Goal: Obtain resource: Download file/media

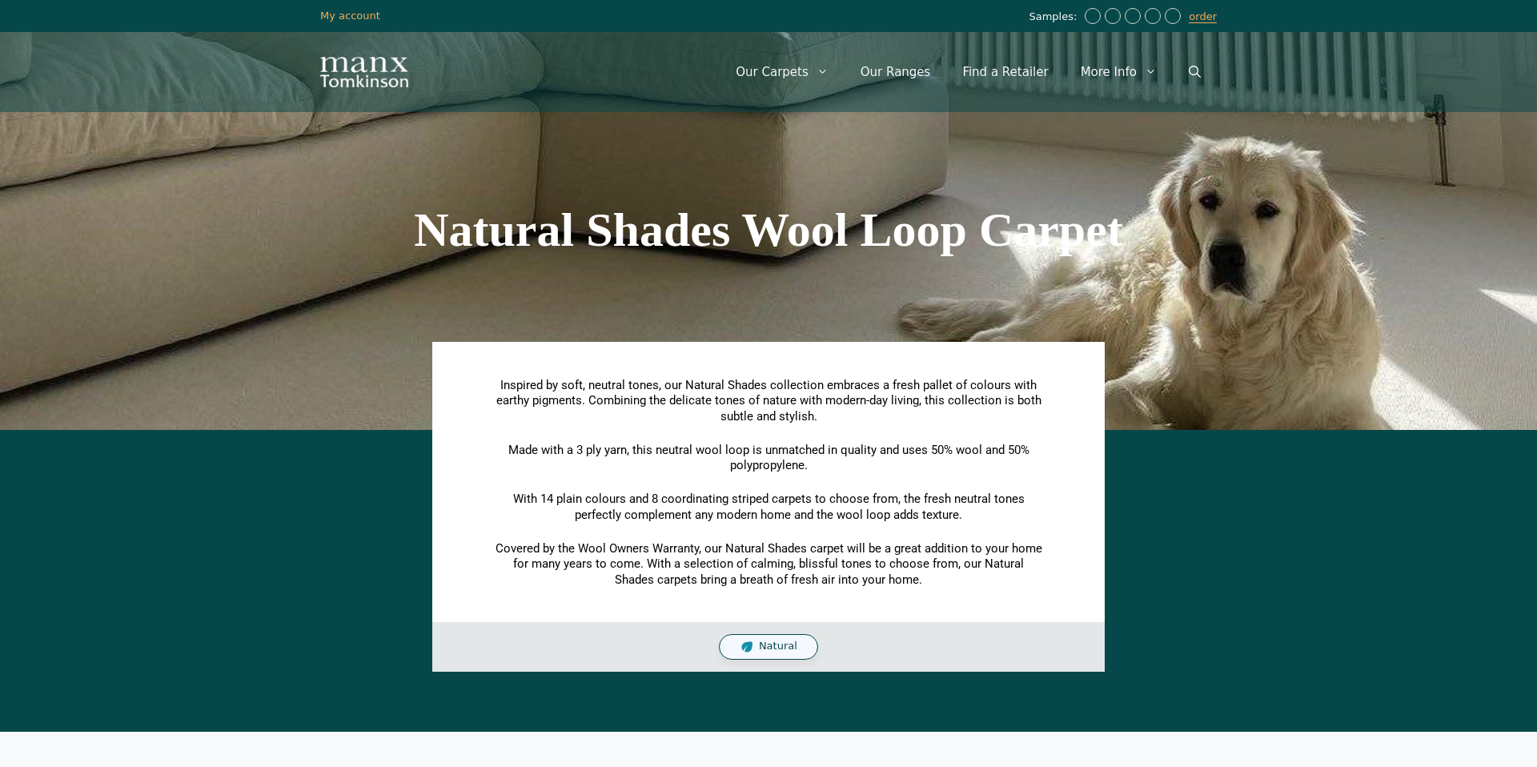
click at [771, 647] on span "Natural" at bounding box center [778, 646] width 38 height 14
click at [778, 651] on span "Natural" at bounding box center [778, 646] width 38 height 14
click at [775, 646] on span "Natural" at bounding box center [778, 646] width 38 height 14
click at [836, 222] on h1 "Natural Shades Wool Loop Carpet" at bounding box center [768, 230] width 896 height 48
click at [895, 70] on link "Our Ranges" at bounding box center [895, 72] width 102 height 48
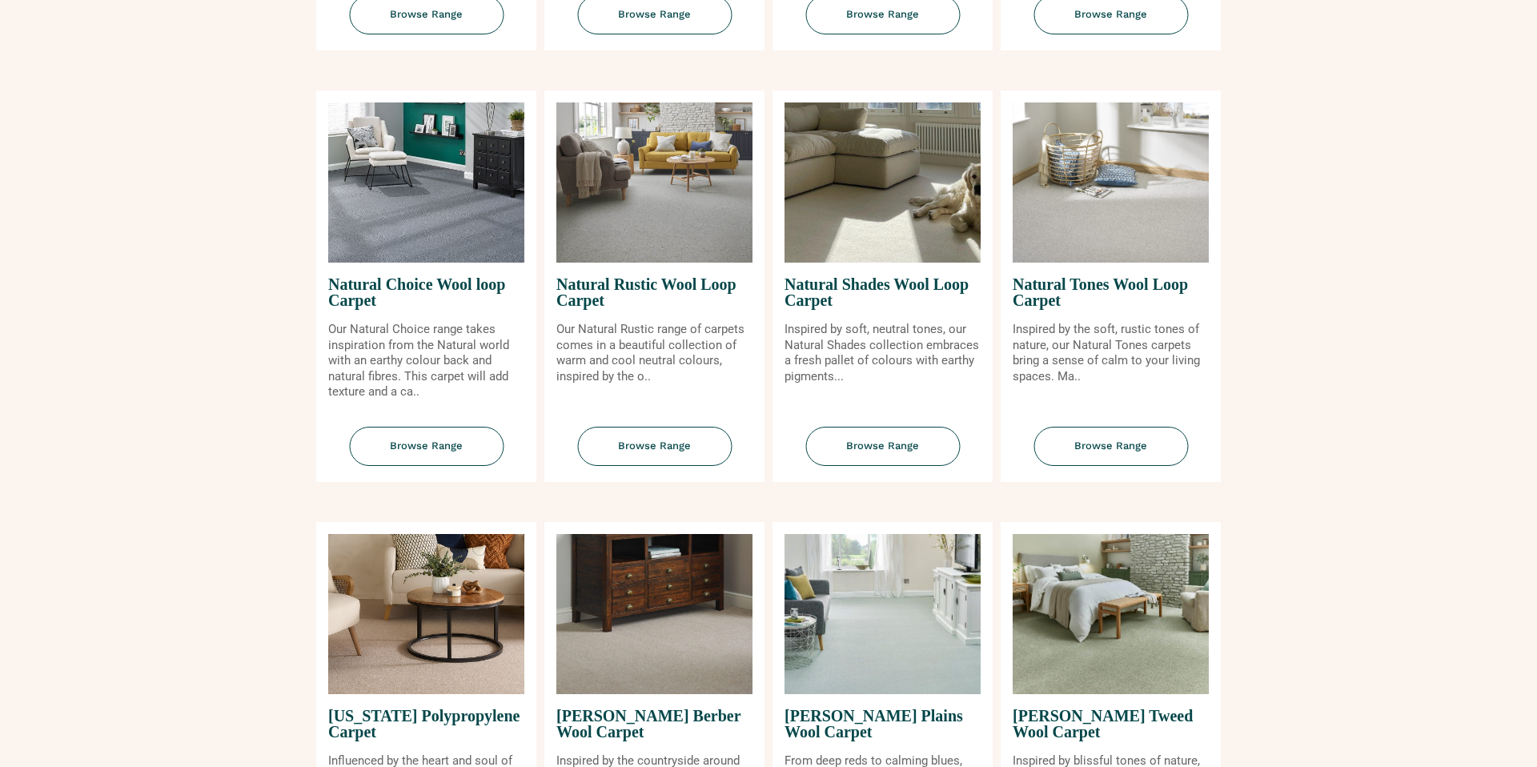
scroll to position [1088, 0]
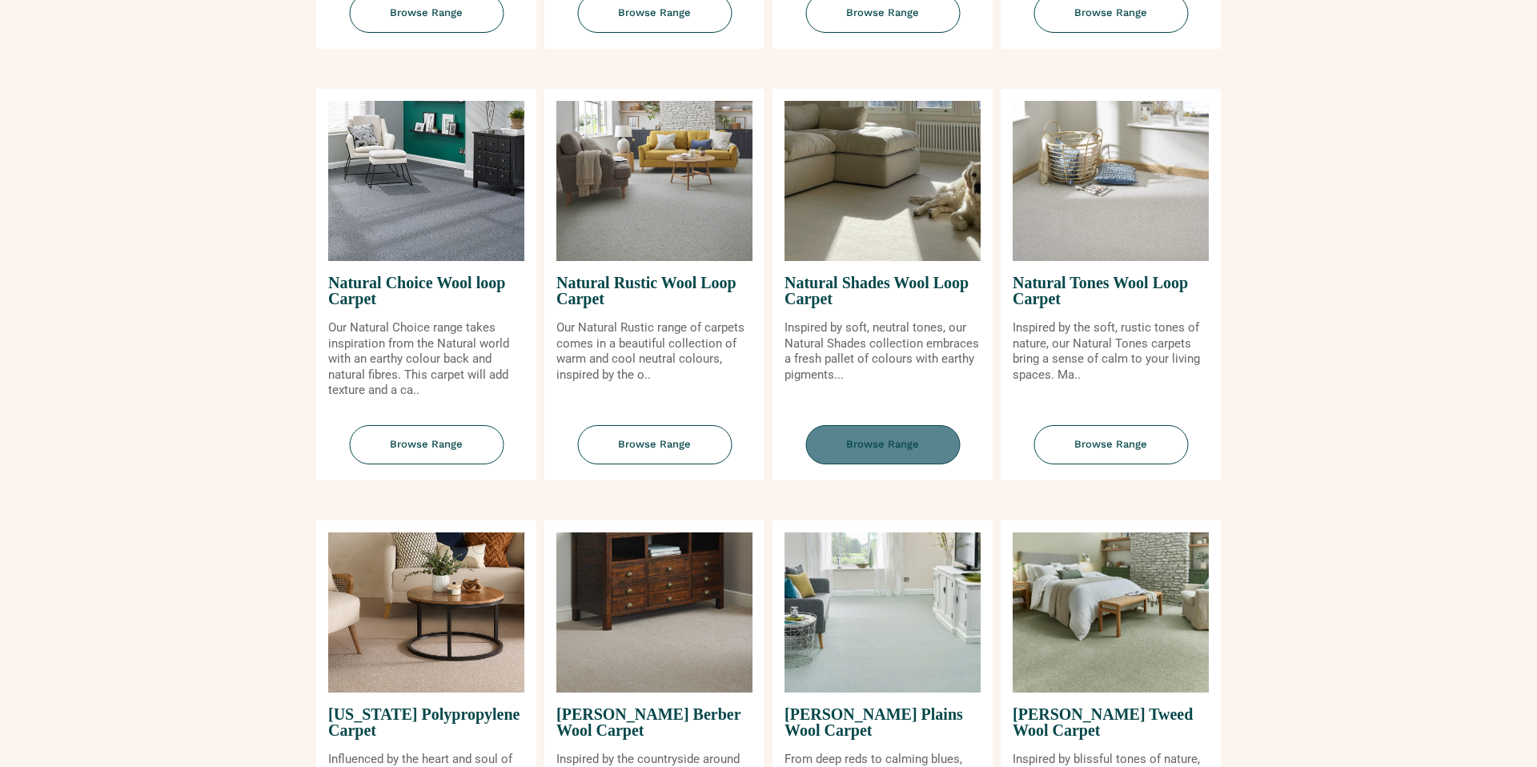
click at [893, 451] on span "Browse Range" at bounding box center [882, 444] width 154 height 39
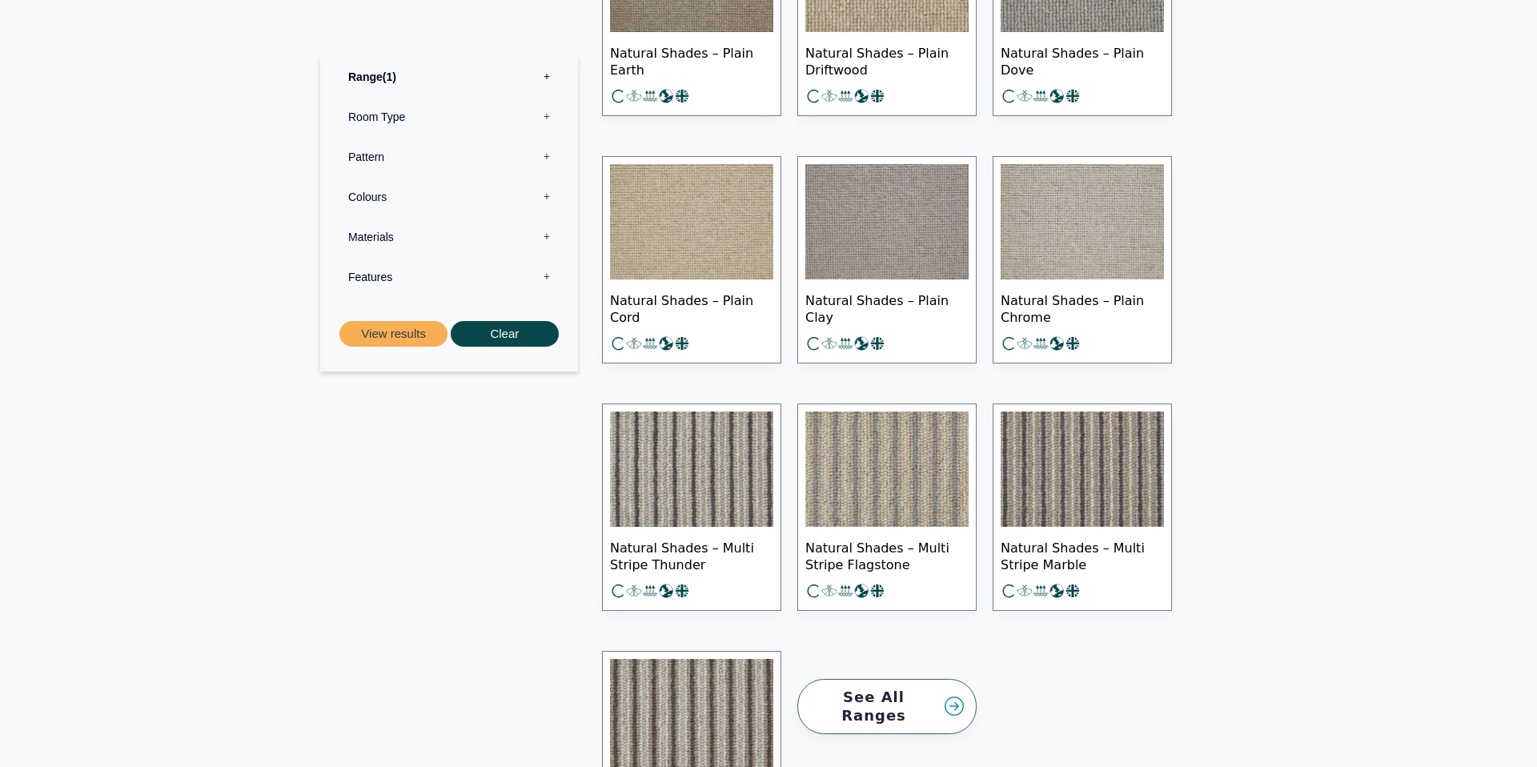
scroll to position [1879, 0]
click at [893, 451] on img at bounding box center [886, 468] width 163 height 115
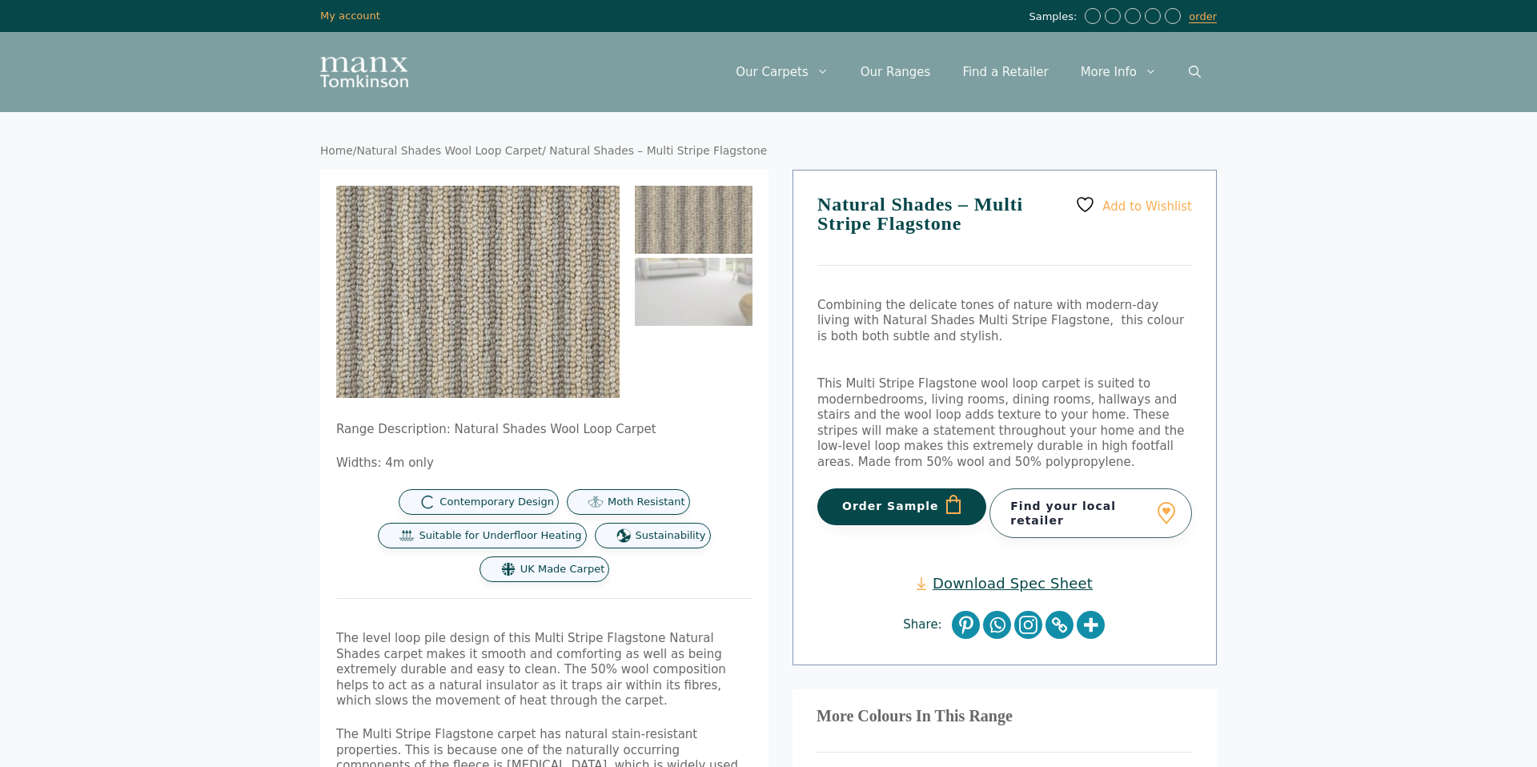
click at [1007, 575] on link "Download Spec Sheet" at bounding box center [1004, 583] width 176 height 18
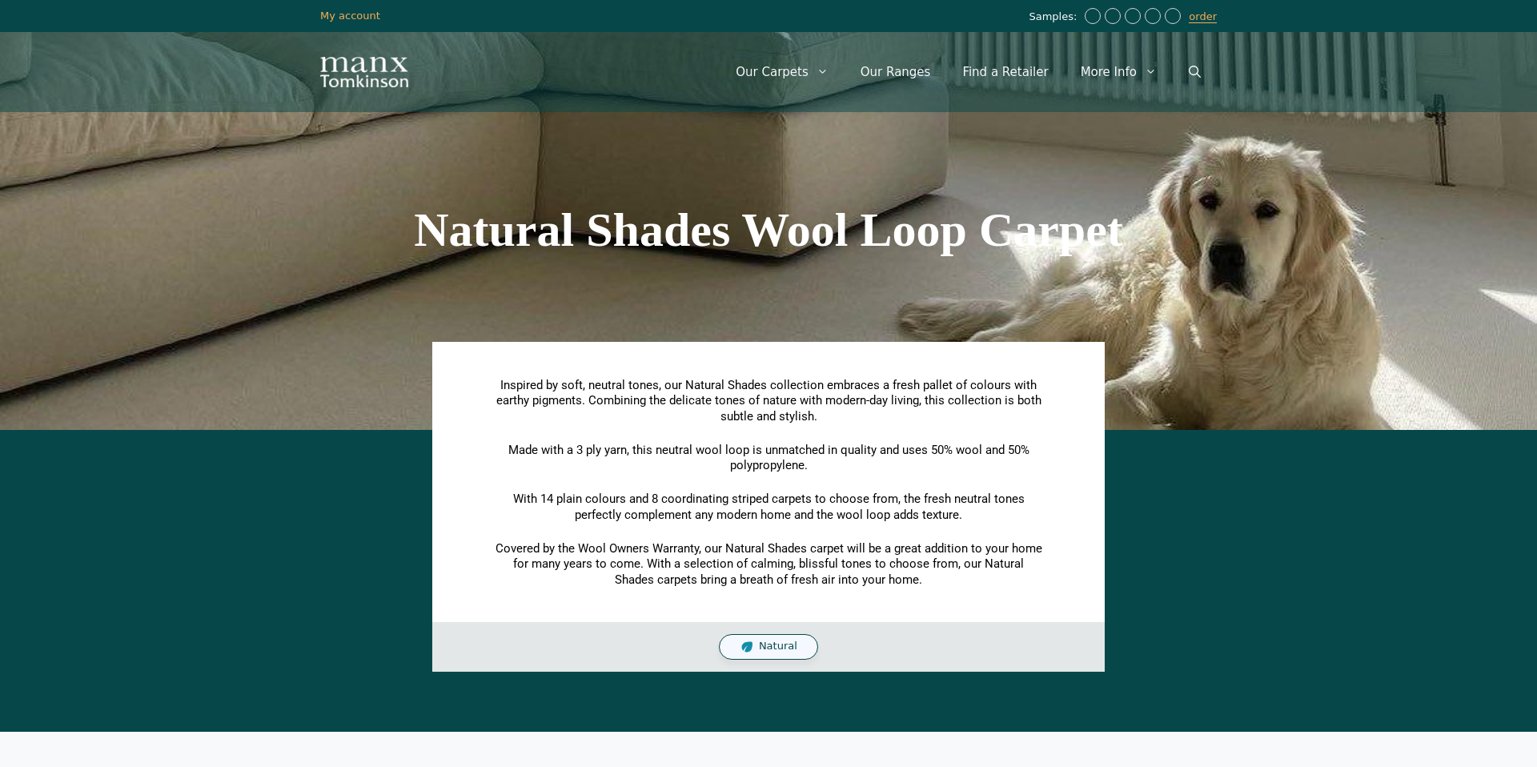
click at [774, 650] on span "Natural" at bounding box center [778, 646] width 38 height 14
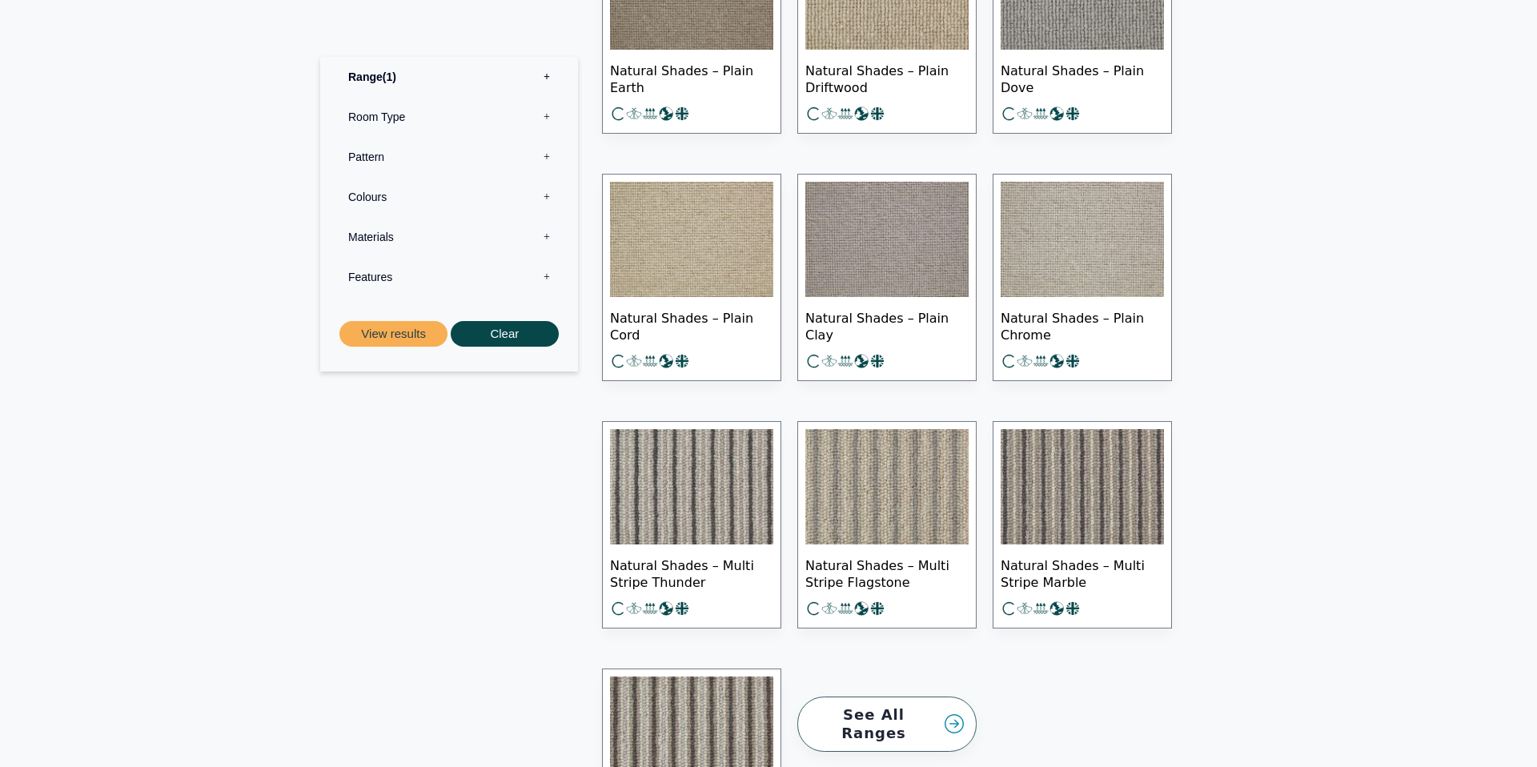
scroll to position [1861, 0]
click at [874, 488] on img at bounding box center [886, 485] width 163 height 115
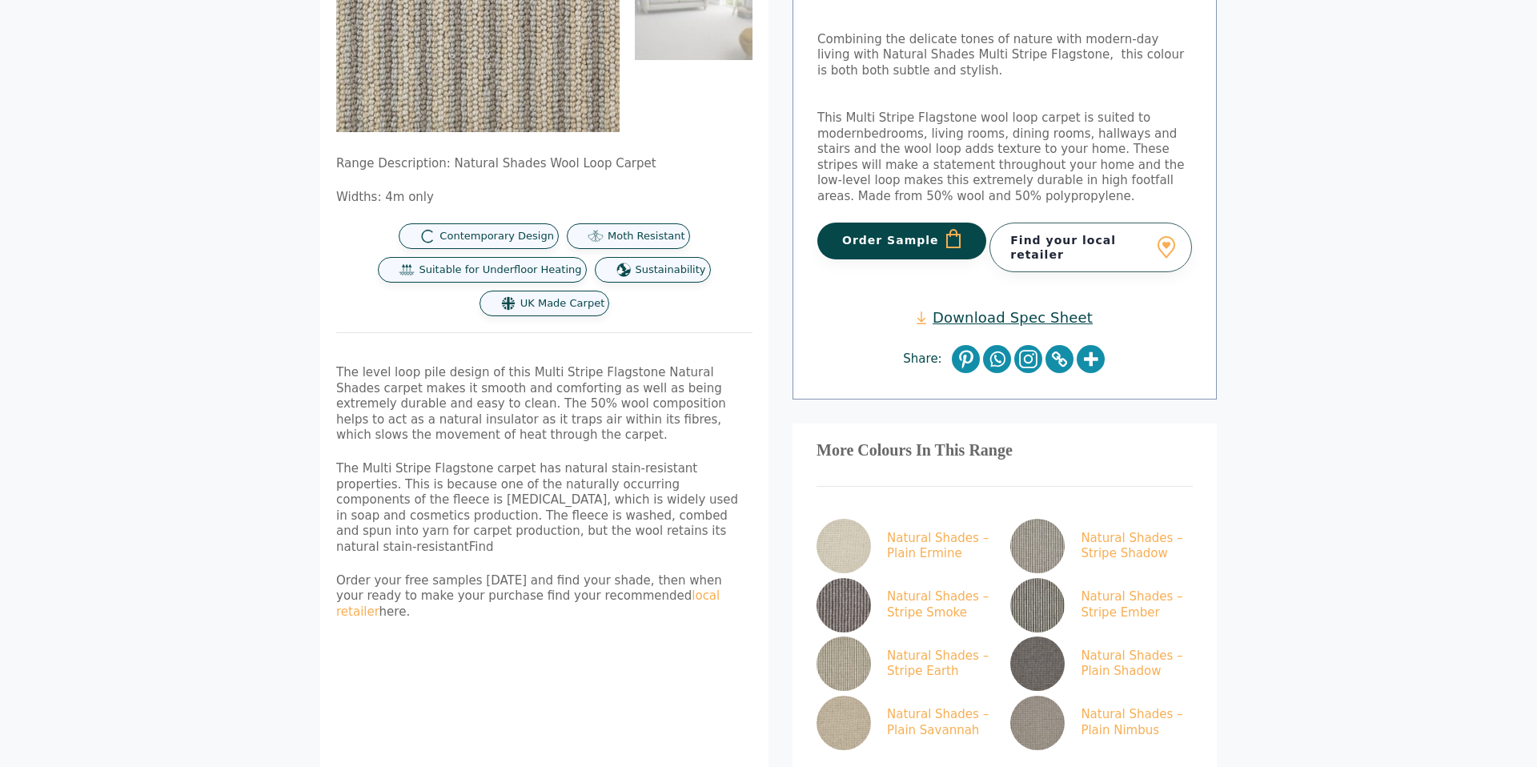
scroll to position [265, 0]
click at [1000, 317] on link "Download Spec Sheet" at bounding box center [1004, 318] width 176 height 18
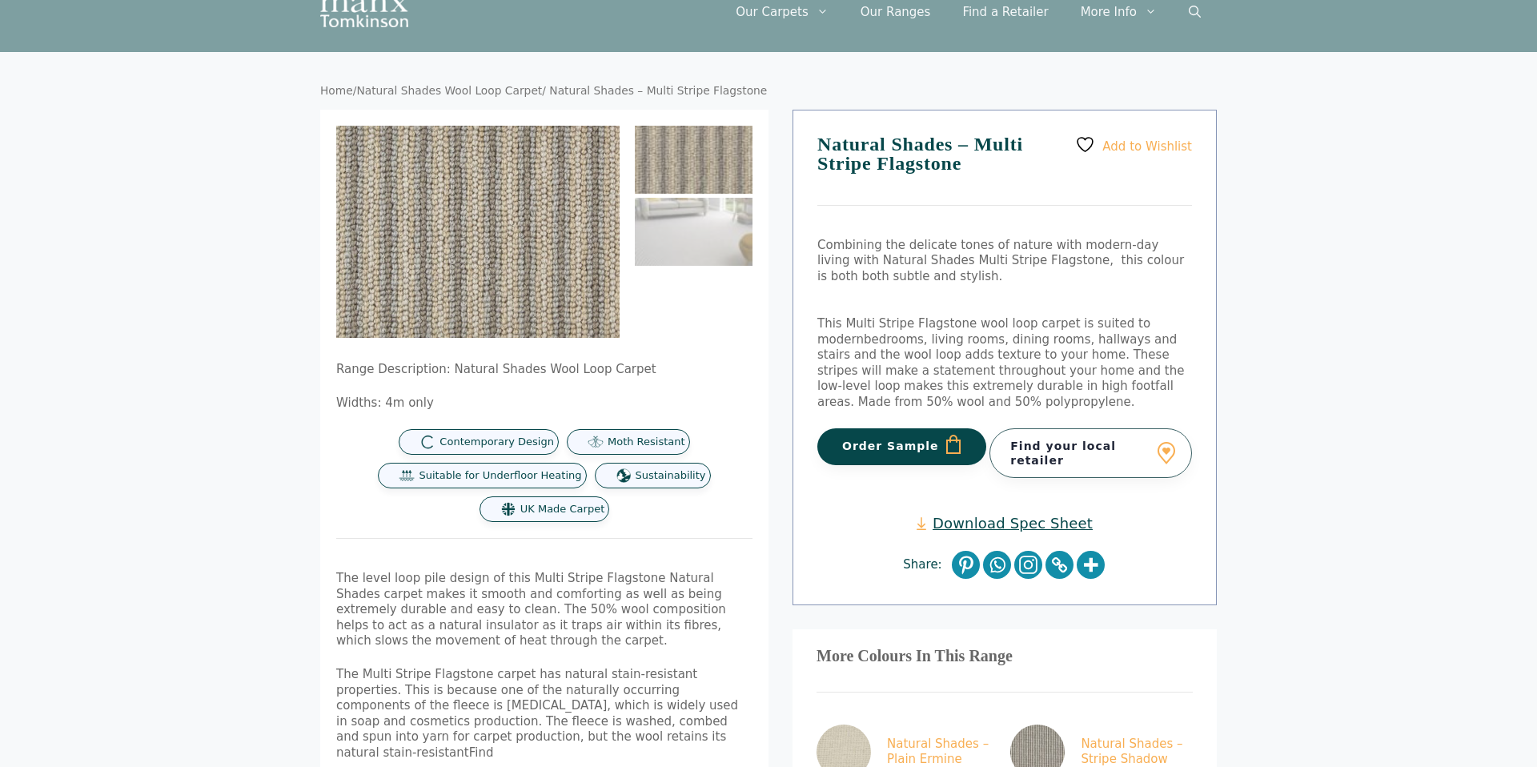
scroll to position [0, 0]
